Goal: Obtain resource: Download file/media

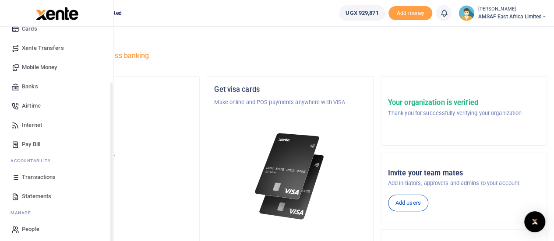
scroll to position [71, 0]
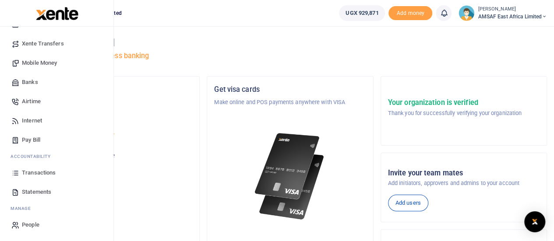
click at [28, 172] on span "Transactions" at bounding box center [39, 173] width 34 height 9
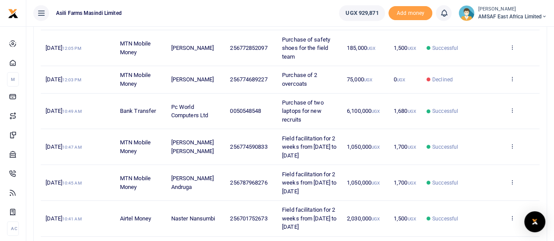
scroll to position [175, 0]
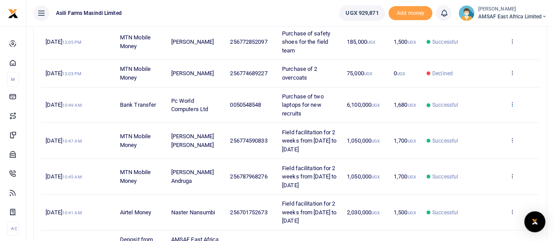
click at [514, 104] on icon at bounding box center [512, 104] width 6 height 6
click at [484, 117] on link "View details" at bounding box center [480, 119] width 69 height 12
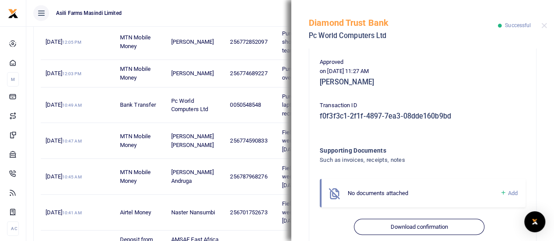
scroll to position [224, 0]
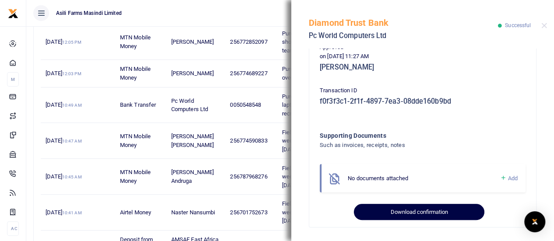
click at [448, 215] on button "Download confirmation" at bounding box center [419, 212] width 130 height 17
